Goal: Navigation & Orientation: Understand site structure

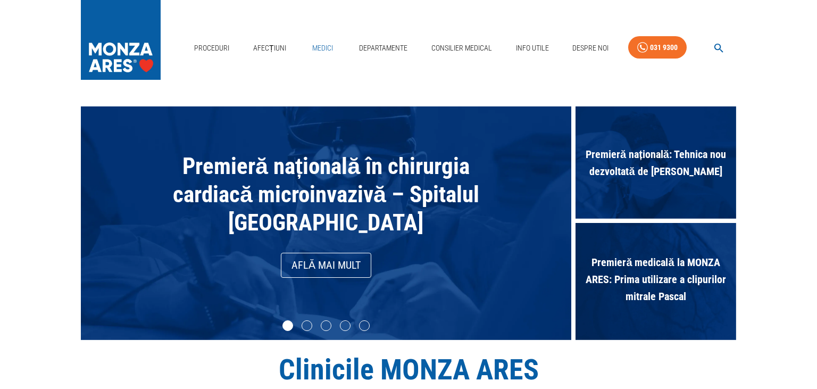
click at [316, 48] on link "Medici" at bounding box center [322, 48] width 34 height 22
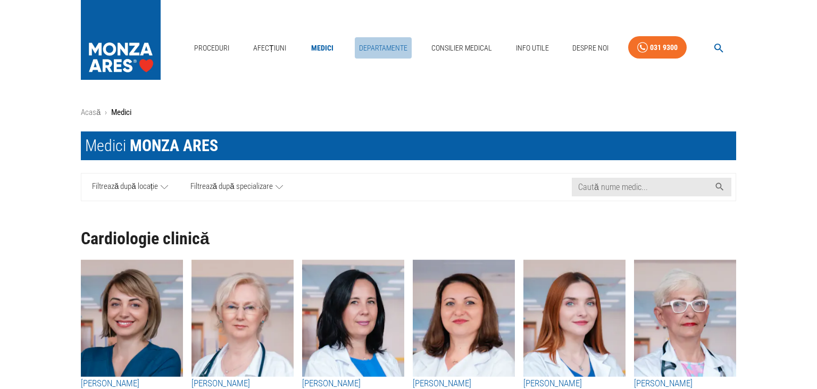
click at [396, 43] on link "Departamente" at bounding box center [383, 48] width 57 height 22
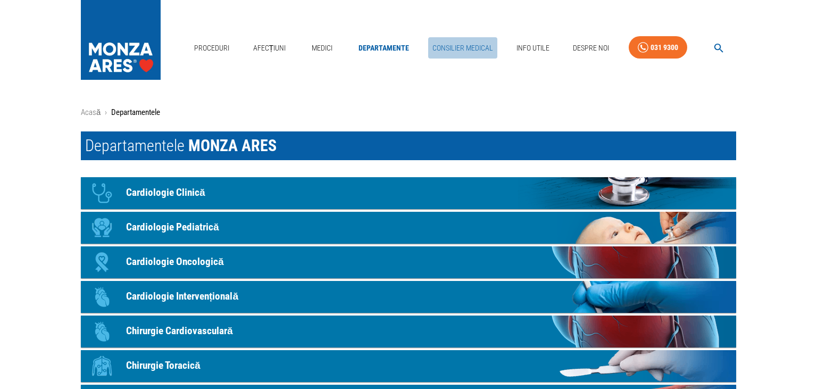
click at [468, 50] on link "Consilier Medical" at bounding box center [462, 48] width 69 height 22
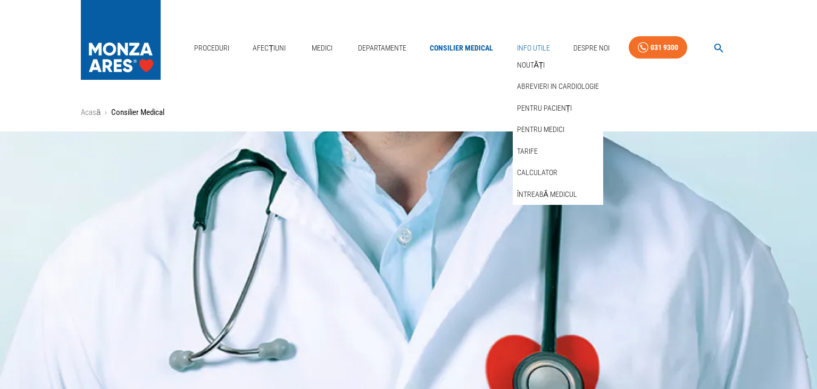
click at [528, 50] on link "Info Utile" at bounding box center [533, 48] width 41 height 22
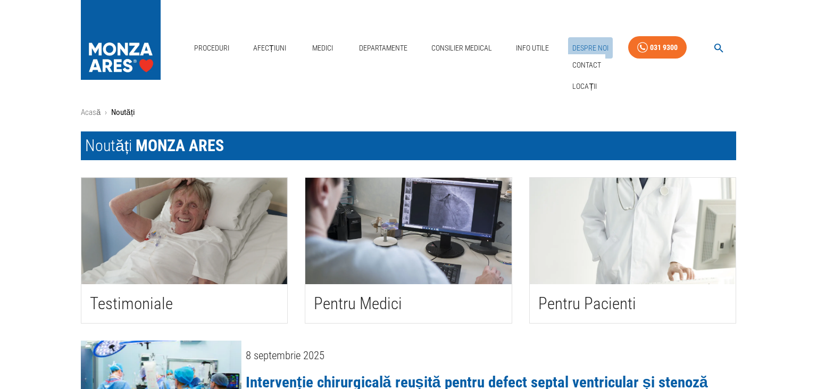
click at [589, 45] on link "Despre Noi" at bounding box center [590, 48] width 45 height 22
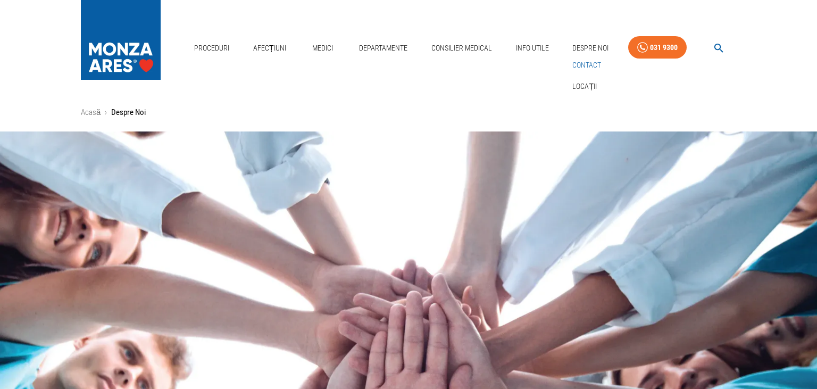
click at [588, 68] on link "Contact" at bounding box center [586, 65] width 33 height 18
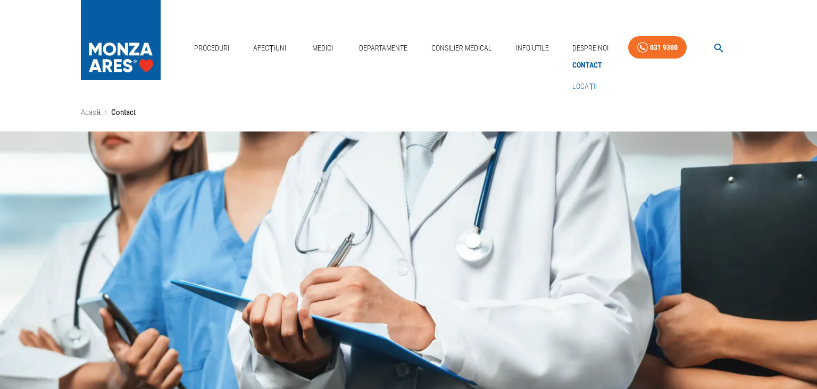
click at [584, 86] on link "Locații" at bounding box center [584, 87] width 29 height 18
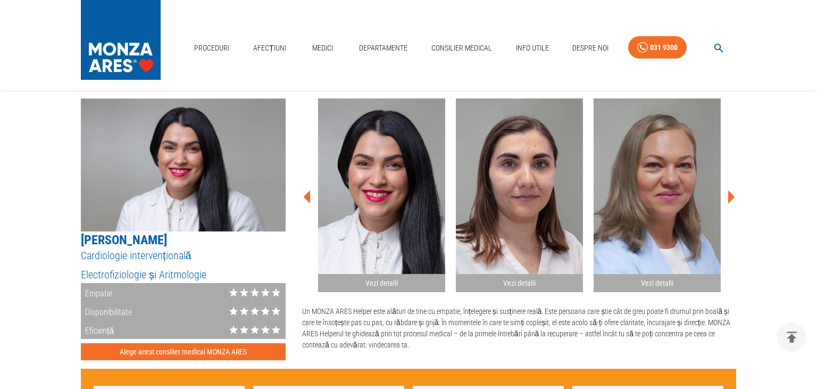
scroll to position [1404, 0]
